Goal: Book appointment/travel/reservation

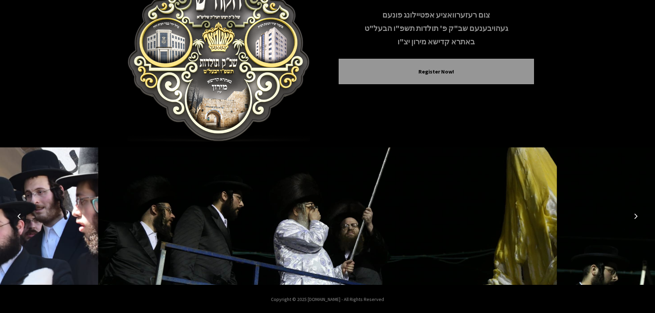
scroll to position [71, 0]
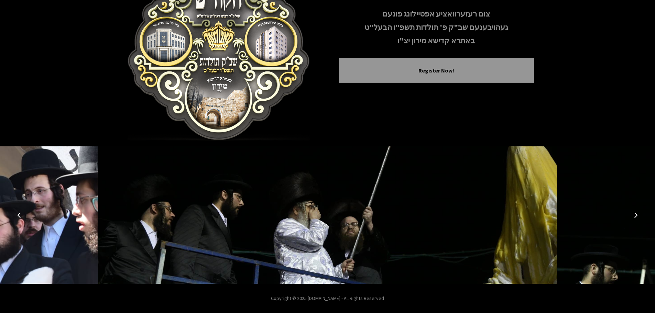
click at [631, 219] on button "Next image" at bounding box center [635, 215] width 16 height 16
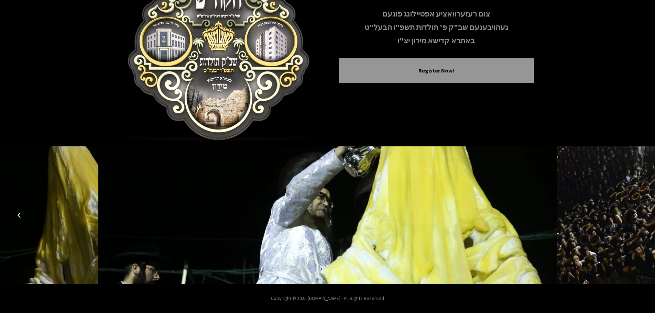
click at [631, 219] on button "Next image" at bounding box center [635, 215] width 16 height 16
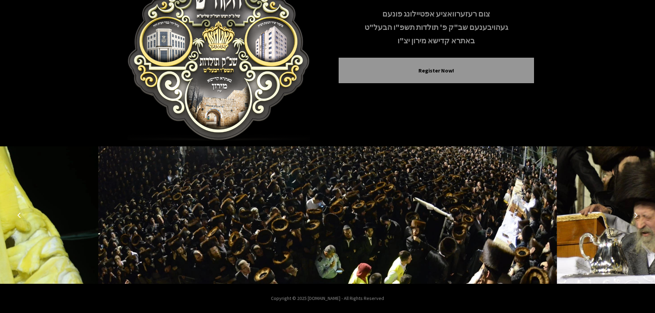
click at [631, 219] on button "Next image" at bounding box center [635, 215] width 16 height 16
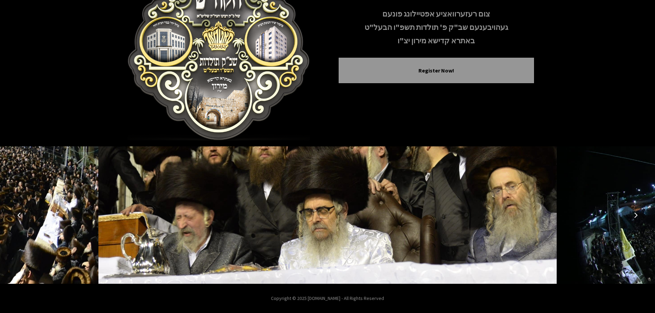
click at [631, 219] on button "Next image" at bounding box center [635, 215] width 16 height 16
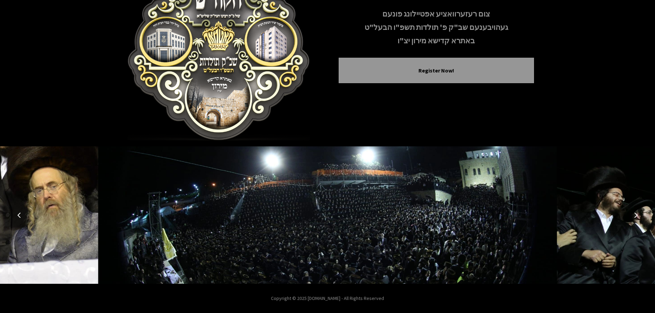
click at [631, 219] on button "Next image" at bounding box center [635, 215] width 16 height 16
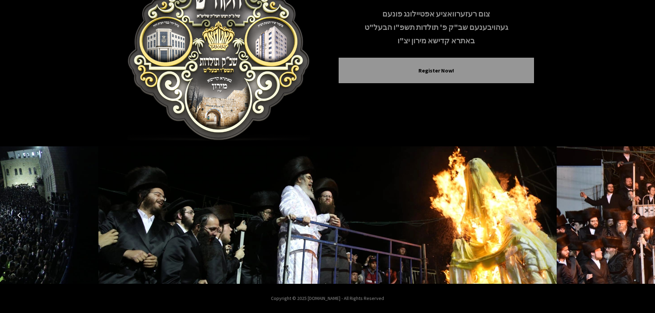
click at [635, 216] on icon "Next image" at bounding box center [635, 214] width 5 height 5
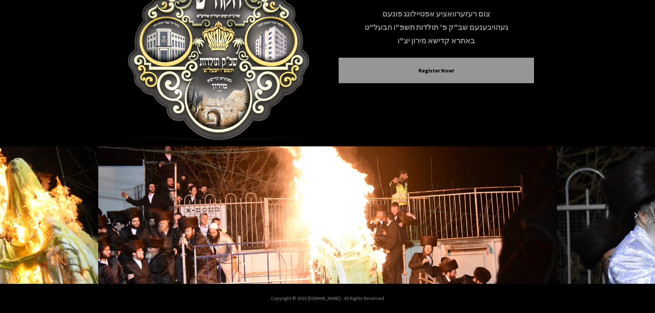
click at [634, 216] on icon "Next image" at bounding box center [635, 214] width 5 height 5
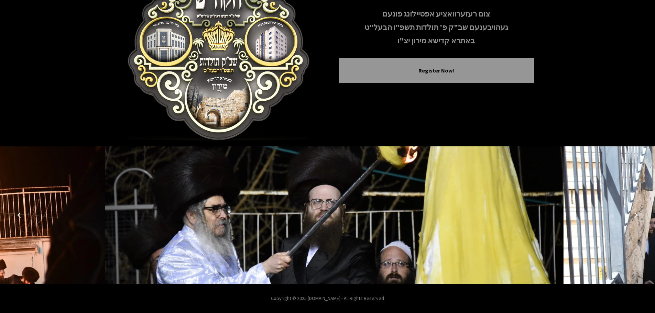
click at [634, 216] on icon "Next image" at bounding box center [635, 214] width 5 height 5
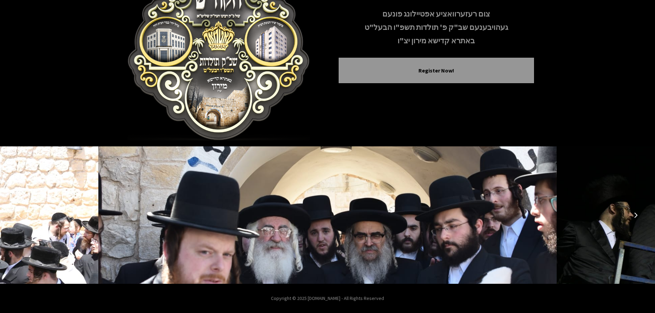
click at [636, 213] on icon "Next image" at bounding box center [635, 214] width 5 height 5
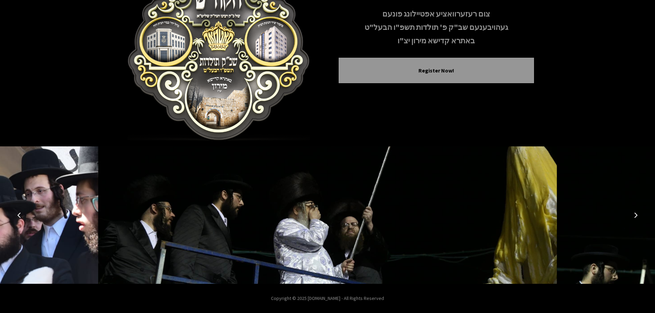
click at [636, 212] on button "Next image" at bounding box center [635, 215] width 16 height 16
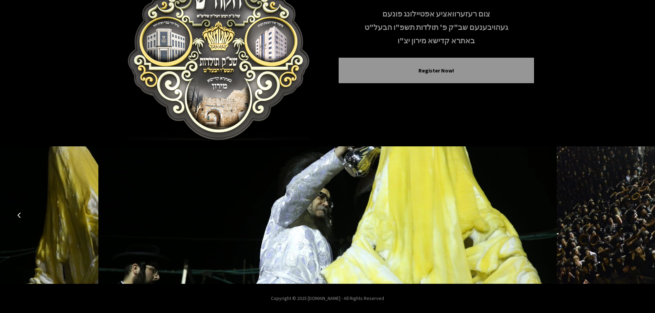
click at [638, 221] on button "Next image" at bounding box center [635, 215] width 16 height 16
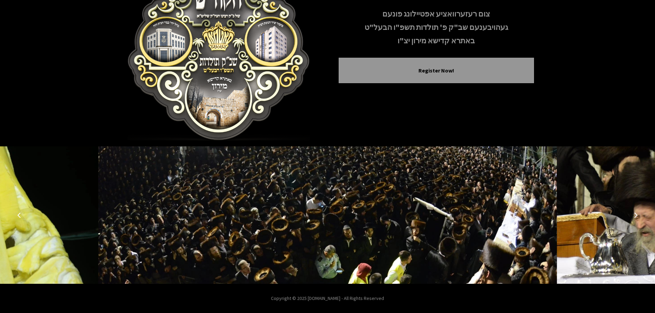
drag, startPoint x: 639, startPoint y: 217, endPoint x: 634, endPoint y: 216, distance: 4.6
click at [637, 217] on button "Next image" at bounding box center [635, 215] width 16 height 16
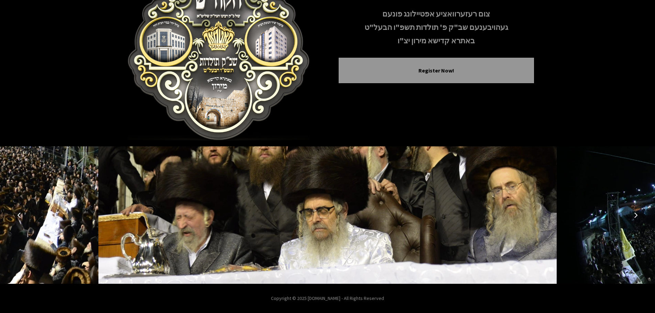
click at [636, 214] on icon "Next image" at bounding box center [635, 214] width 5 height 5
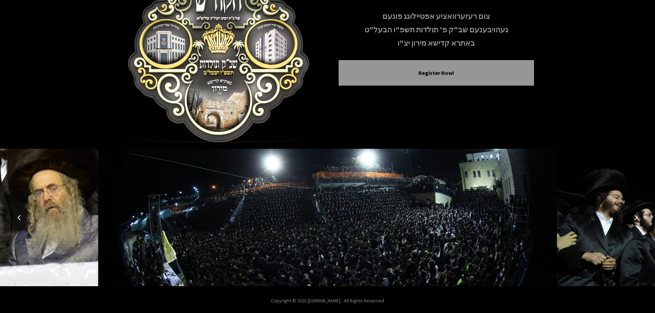
scroll to position [69, 0]
click at [633, 221] on button "Next image" at bounding box center [635, 217] width 16 height 16
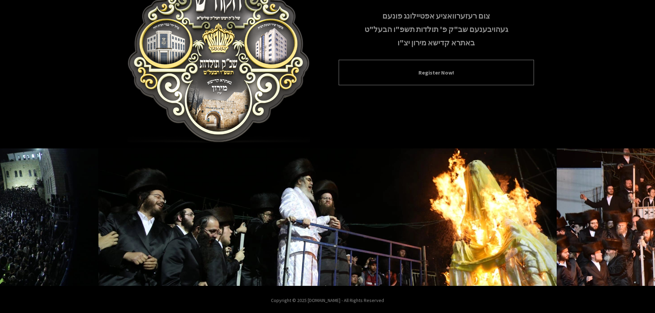
click at [480, 75] on button "Register Now!" at bounding box center [436, 72] width 178 height 8
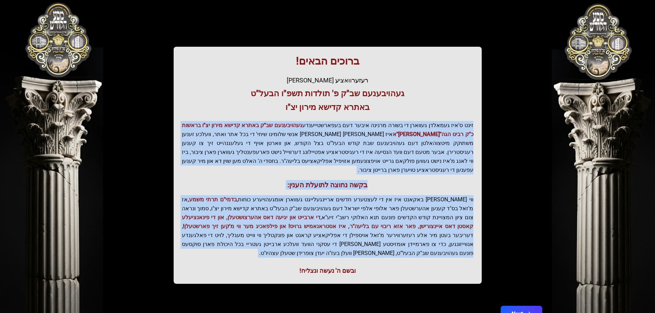
drag, startPoint x: 344, startPoint y: 233, endPoint x: 210, endPoint y: 106, distance: 185.0
click at [210, 106] on div "ברוכים הבאים! רעזערוואציע אפטיילונג פונעם געהויבענעם שב"ק פ' תולדות תשפ"ו הבעל"…" at bounding box center [328, 165] width 308 height 237
click at [210, 106] on h3 "באתרא קדישא מירון יצ"ו" at bounding box center [327, 107] width 291 height 11
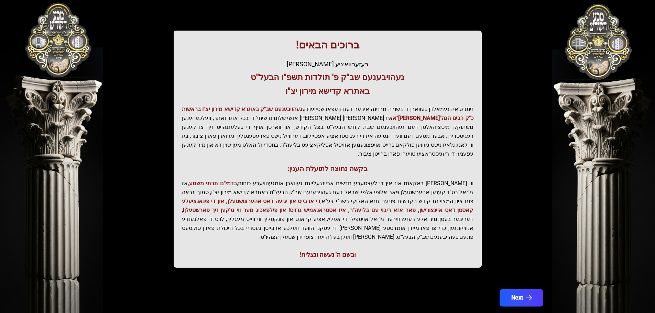
click at [529, 289] on button "Next" at bounding box center [521, 297] width 44 height 17
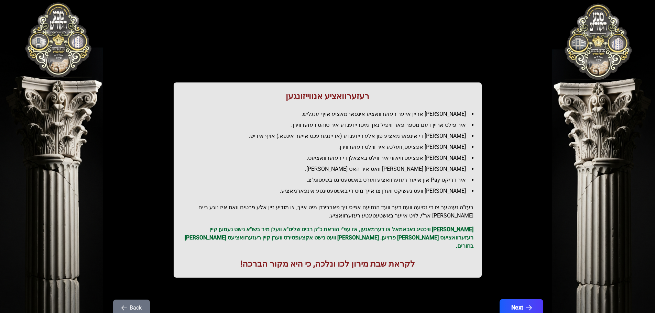
click at [535, 299] on button "Next" at bounding box center [521, 307] width 44 height 17
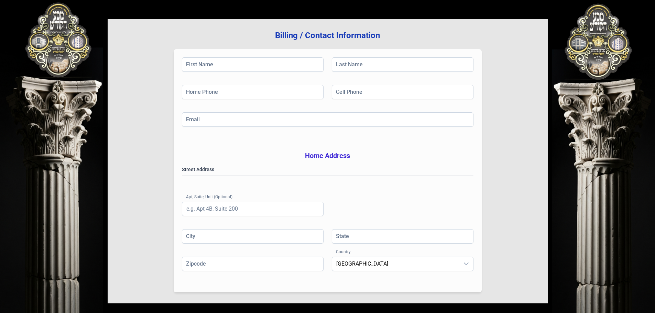
scroll to position [112, 0]
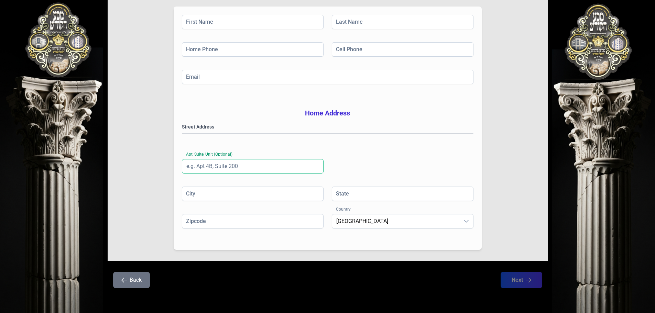
click at [273, 168] on input "Apt, Suite, Unit (Optional)" at bounding box center [253, 166] width 142 height 14
drag, startPoint x: 250, startPoint y: 146, endPoint x: 250, endPoint y: 132, distance: 13.8
click at [250, 146] on div "Street Address [GEOGRAPHIC_DATA] (Optional)" at bounding box center [327, 154] width 291 height 63
